Goal: Task Accomplishment & Management: Use online tool/utility

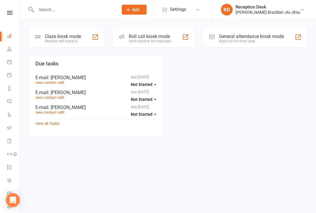
click at [67, 35] on div "Class kiosk mode" at bounding box center [63, 37] width 36 height 6
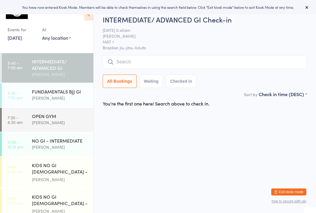
click at [170, 56] on input "search" at bounding box center [205, 61] width 204 height 13
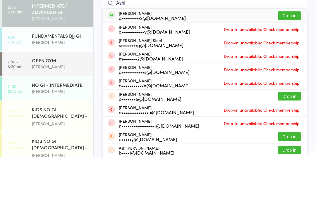
type input "Ashl"
click at [291, 67] on button "Drop in" at bounding box center [288, 71] width 23 height 8
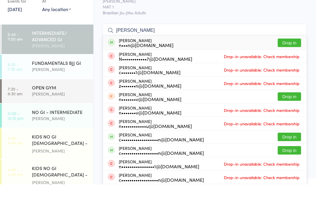
type input "Nathan"
click at [145, 71] on div "n•••n@hotmail.com" at bounding box center [146, 73] width 55 height 5
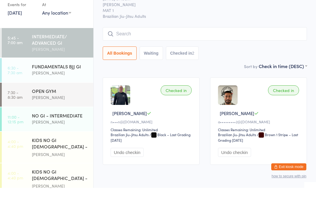
scroll to position [25, 0]
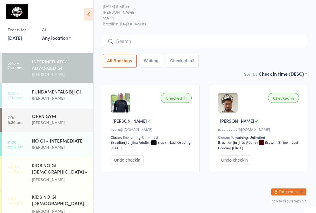
click at [191, 35] on input "search" at bounding box center [205, 41] width 204 height 13
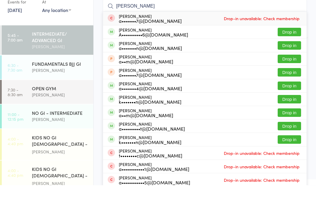
type input "Adam"
click at [289, 56] on button "Drop in" at bounding box center [288, 60] width 23 height 8
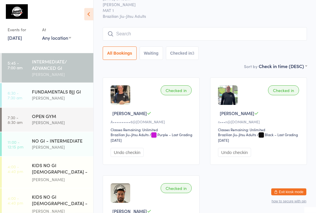
scroll to position [25, 0]
click at [176, 40] on input "search" at bounding box center [205, 33] width 204 height 13
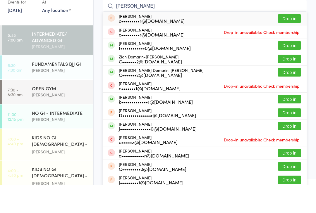
type input "Cotter"
click at [295, 69] on button "Drop in" at bounding box center [288, 73] width 23 height 8
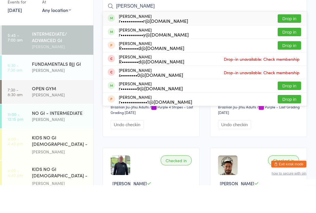
type input "Rhett"
click at [287, 42] on button "Drop in" at bounding box center [288, 46] width 23 height 8
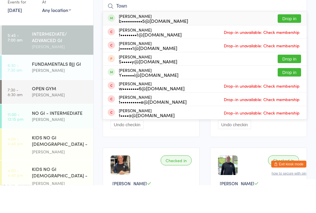
type input "Town"
click at [292, 42] on button "Drop in" at bounding box center [288, 46] width 23 height 8
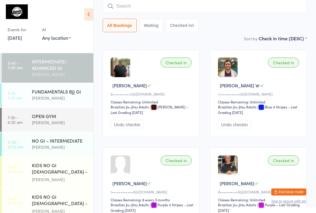
click at [123, 6] on input "search" at bounding box center [205, 5] width 204 height 13
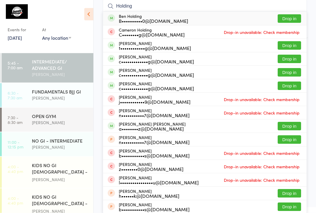
type input "Holding"
click at [287, 13] on div "Ben Holding B••••••••••0@hotmail.com Drop in" at bounding box center [205, 18] width 204 height 13
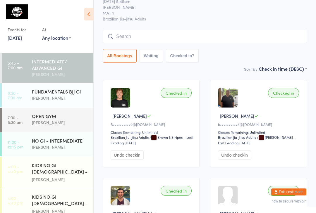
scroll to position [0, 0]
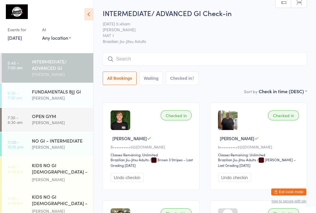
click at [124, 58] on input "search" at bounding box center [205, 58] width 204 height 13
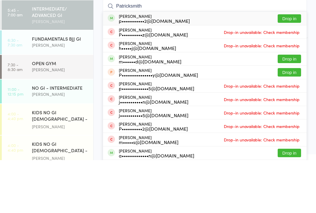
type input "Patricksmith"
click at [287, 67] on button "Drop in" at bounding box center [288, 71] width 23 height 8
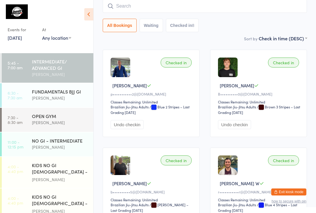
click at [119, 5] on input "search" at bounding box center [205, 5] width 204 height 13
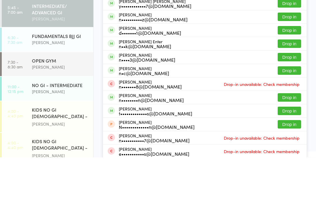
type input "Nichol"
click at [294, 122] on button "Drop in" at bounding box center [288, 126] width 23 height 8
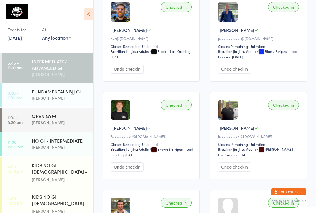
scroll to position [8, 0]
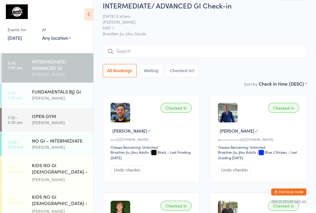
click at [166, 58] on input "search" at bounding box center [205, 51] width 204 height 13
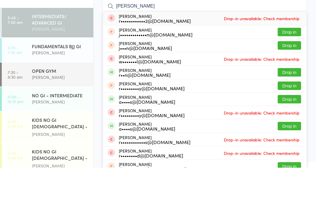
type input "Ryan w"
click at [290, 113] on button "Drop in" at bounding box center [288, 117] width 23 height 8
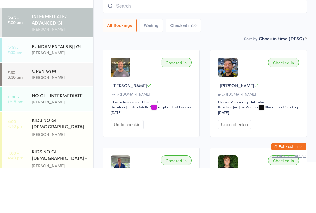
scroll to position [53, 0]
